Goal: Check status: Check status

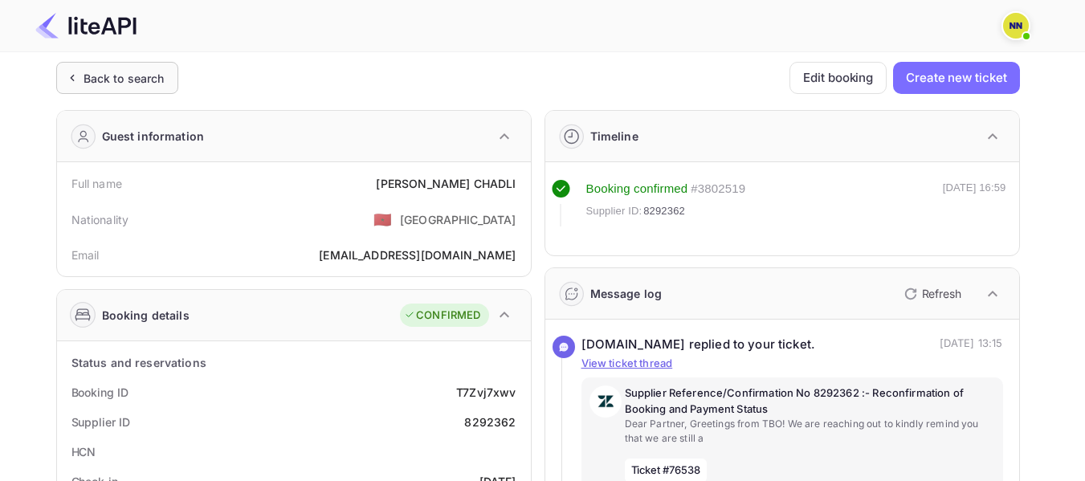
click at [119, 79] on div "Back to search" at bounding box center [124, 78] width 81 height 17
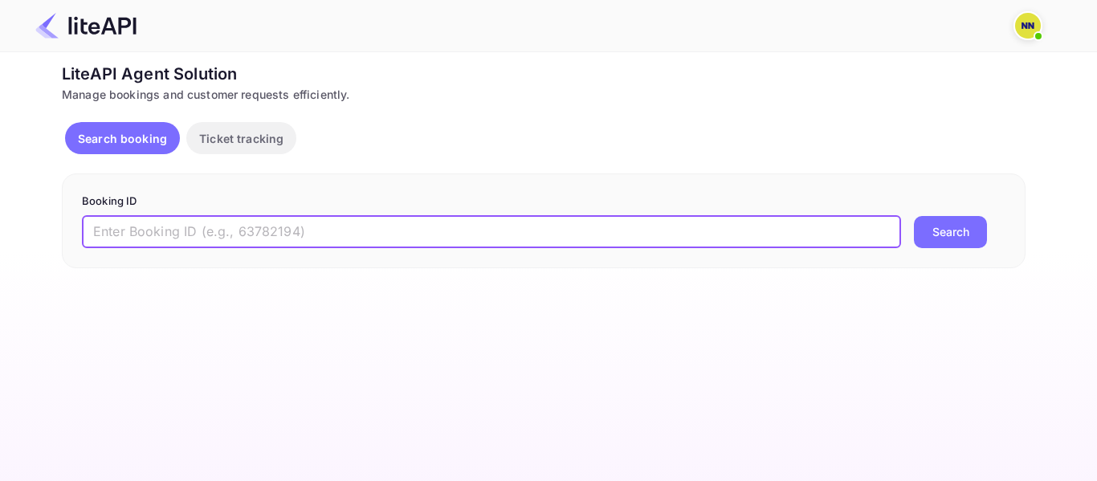
click at [159, 232] on input "text" at bounding box center [491, 232] width 819 height 32
paste input "8994636"
type input "8994636"
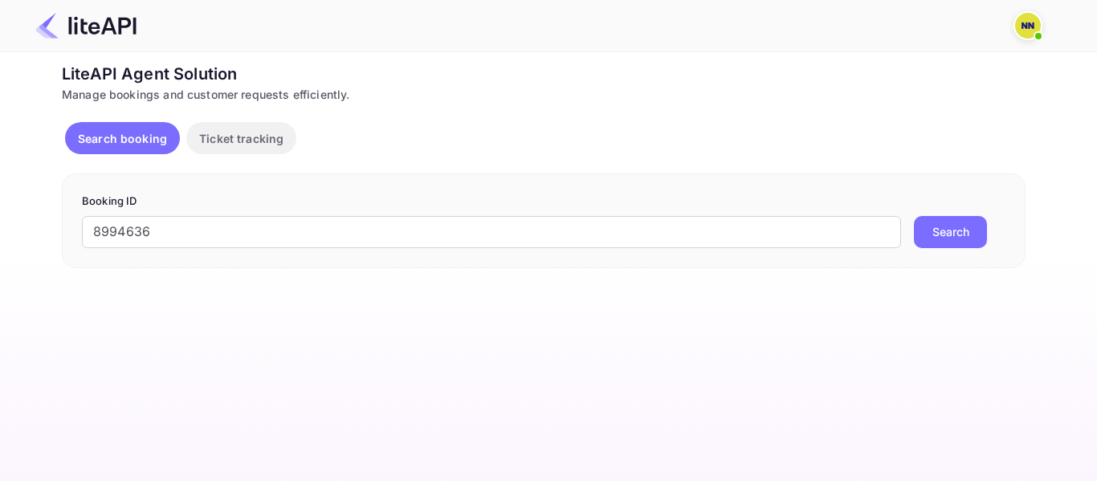
click at [963, 235] on button "Search" at bounding box center [950, 232] width 73 height 32
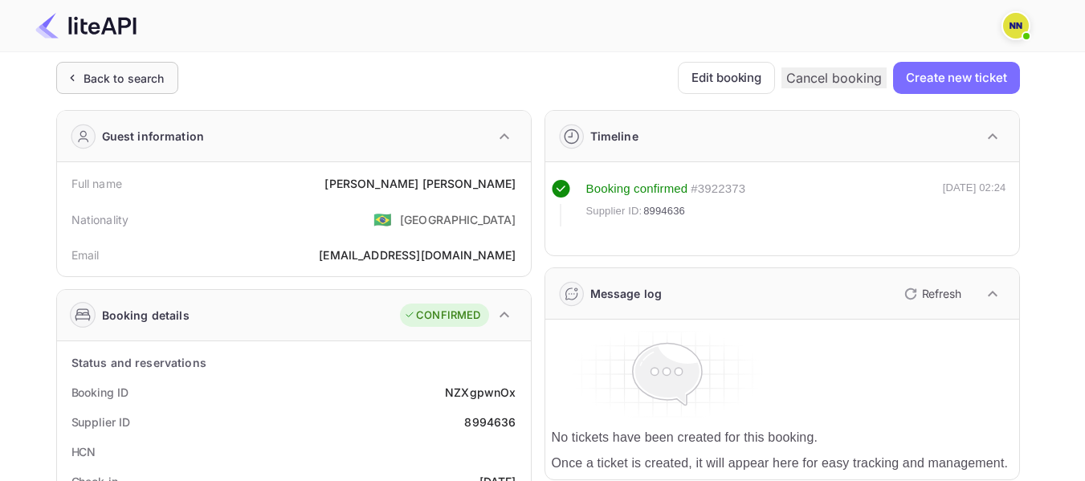
click at [113, 73] on div "Back to search" at bounding box center [124, 78] width 81 height 17
